Goal: Transaction & Acquisition: Purchase product/service

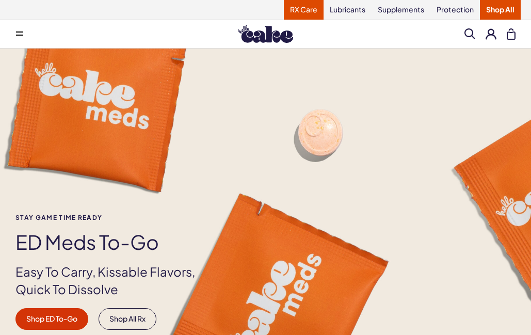
click at [299, 11] on link "RX Care" at bounding box center [304, 10] width 40 height 20
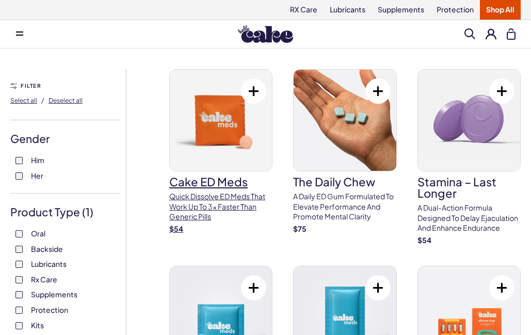
click at [213, 119] on img at bounding box center [221, 120] width 102 height 101
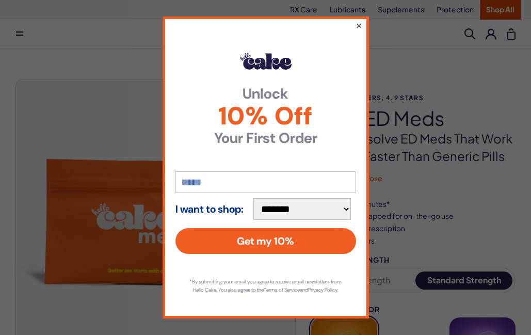
click at [355, 22] on button "×" at bounding box center [358, 25] width 7 height 12
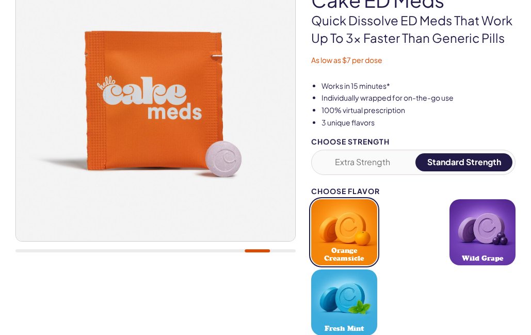
scroll to position [124, 0]
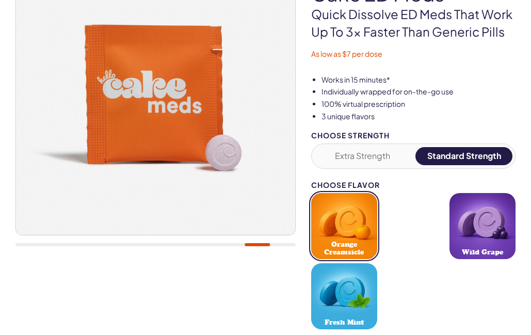
click at [366, 154] on button "Extra Strength" at bounding box center [362, 156] width 97 height 18
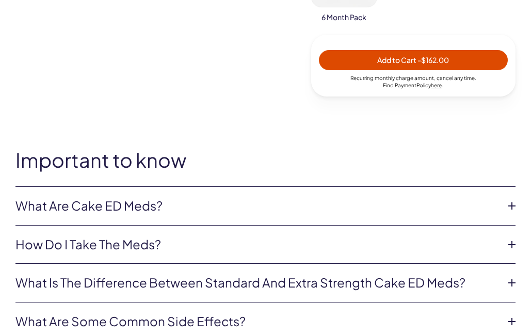
scroll to position [623, 0]
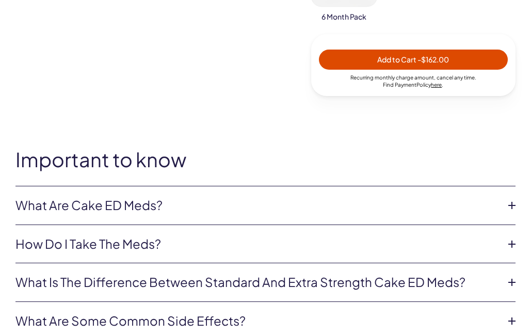
click at [510, 238] on icon at bounding box center [511, 243] width 15 height 15
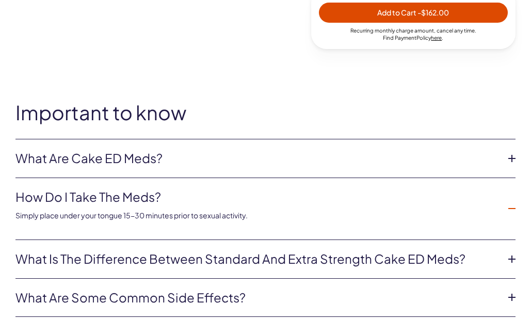
scroll to position [671, 0]
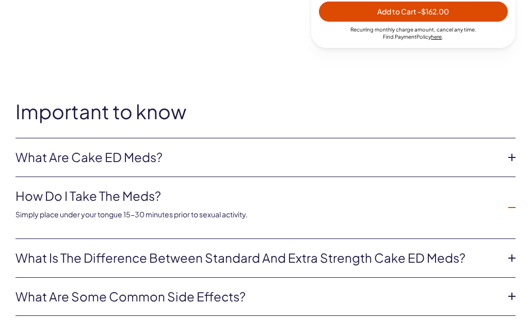
click at [509, 250] on icon at bounding box center [511, 257] width 15 height 15
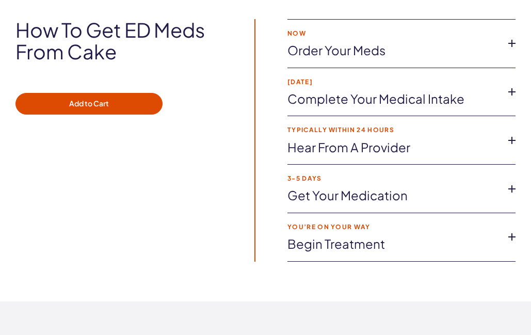
scroll to position [2271, 0]
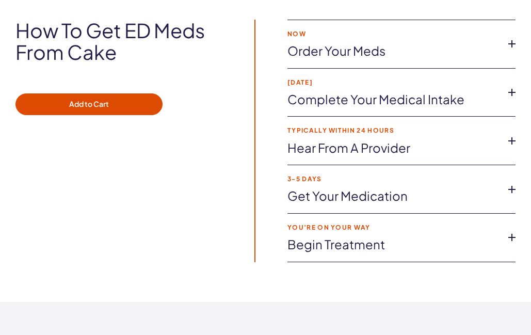
click at [507, 230] on icon at bounding box center [511, 237] width 15 height 15
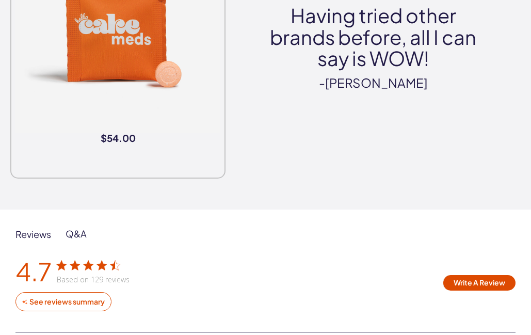
scroll to position [3033, 0]
